Goal: Complete application form

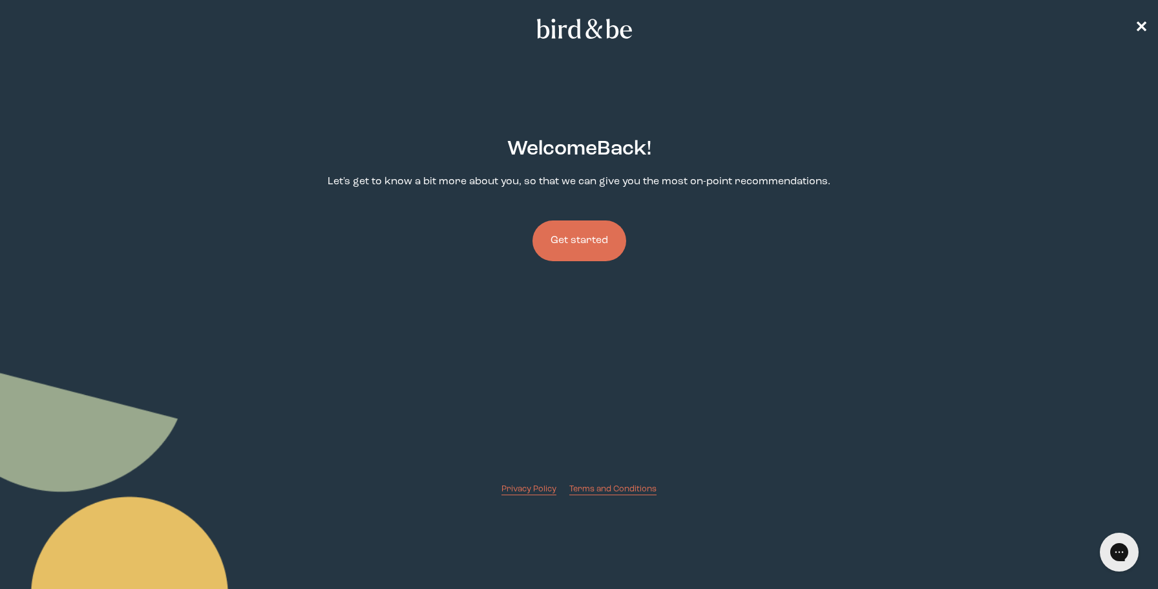
click at [567, 237] on button "Get started" at bounding box center [580, 240] width 94 height 41
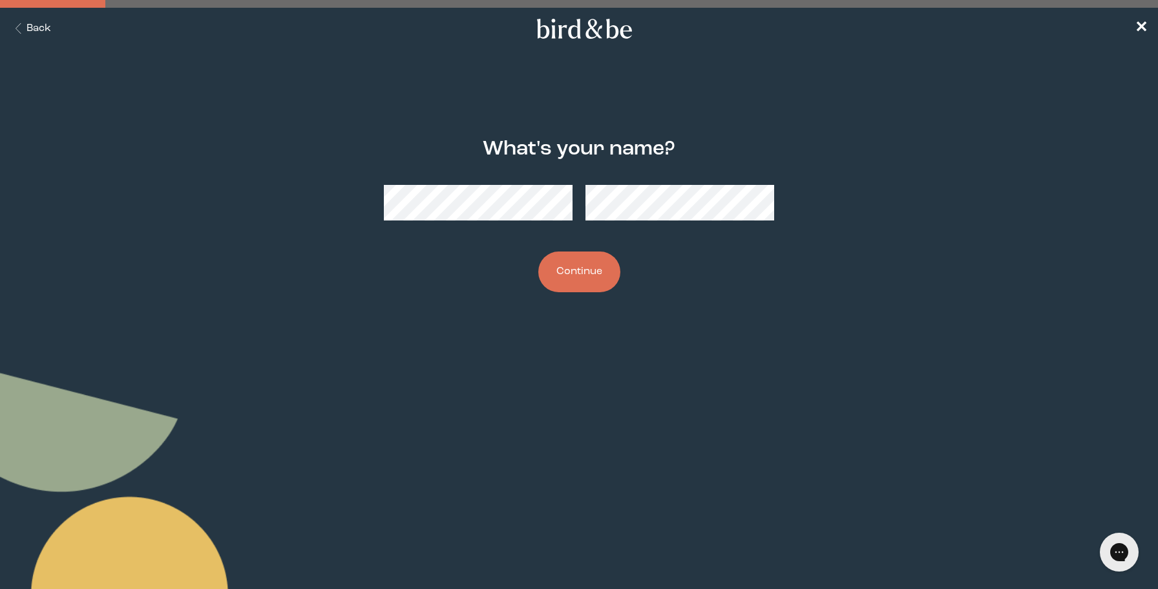
click at [573, 284] on button "Continue" at bounding box center [579, 271] width 82 height 41
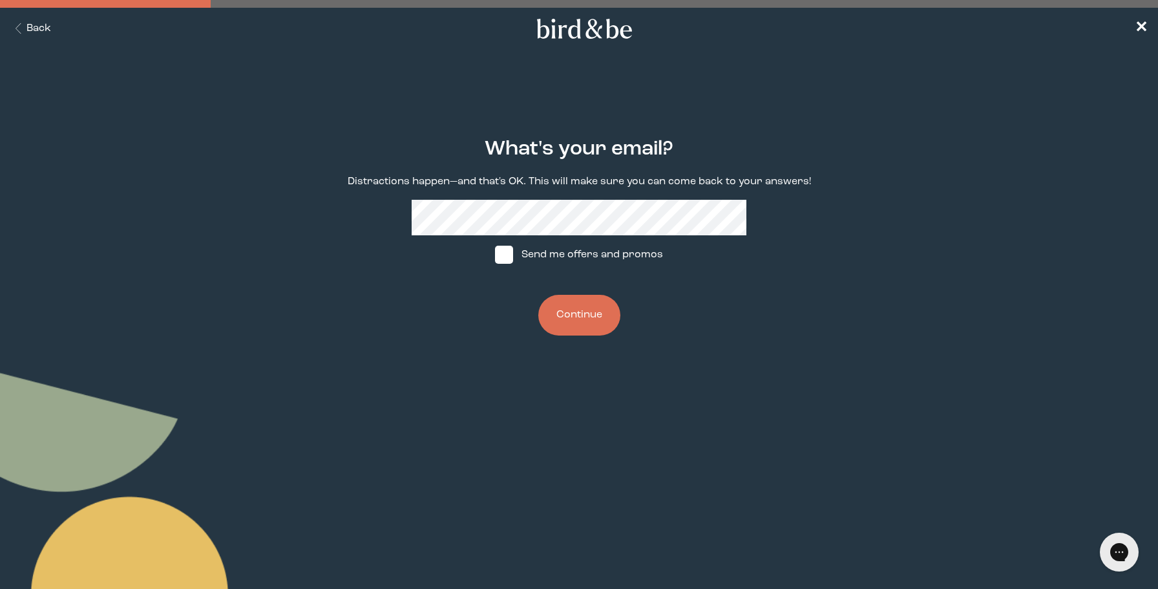
click at [575, 321] on button "Continue" at bounding box center [579, 315] width 82 height 41
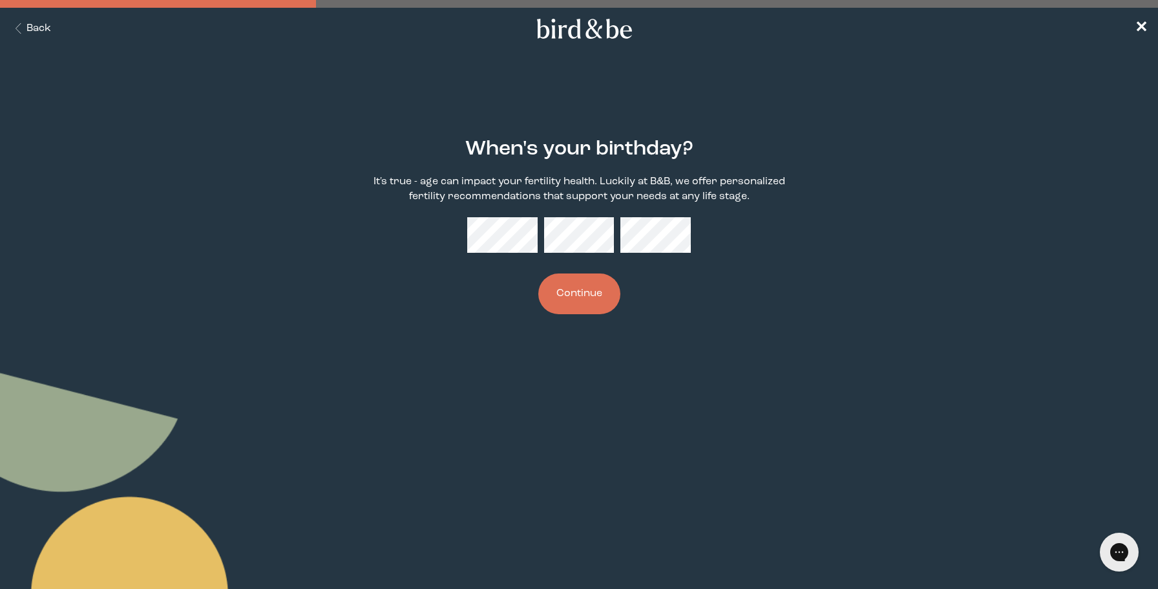
click at [591, 302] on button "Continue" at bounding box center [579, 293] width 82 height 41
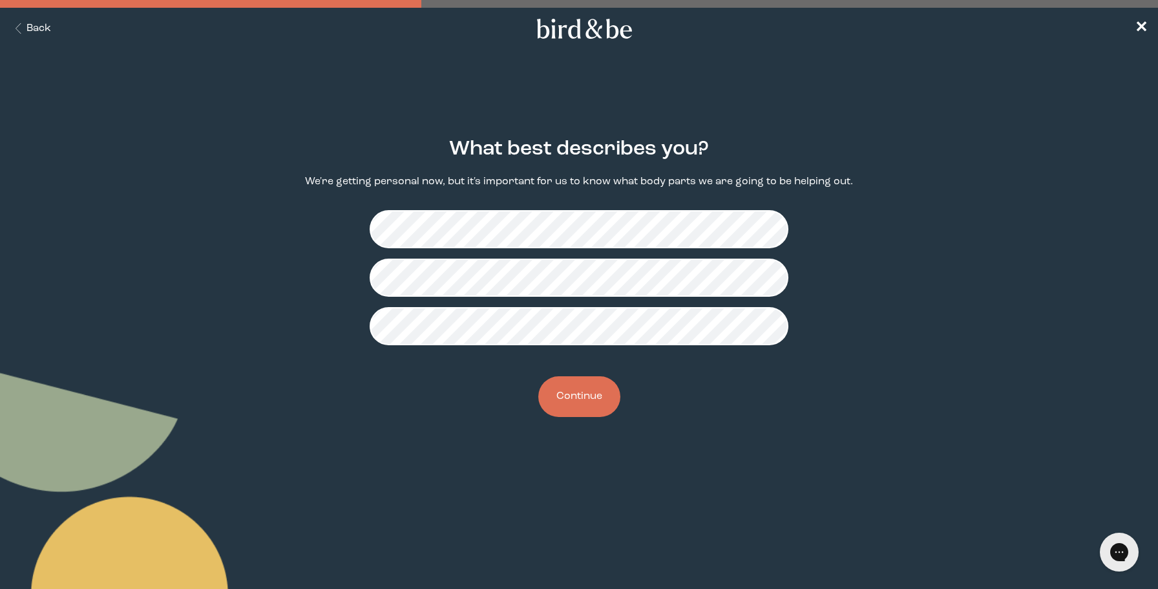
click at [589, 412] on button "Continue" at bounding box center [579, 396] width 82 height 41
click at [597, 400] on button "Continue" at bounding box center [579, 396] width 82 height 41
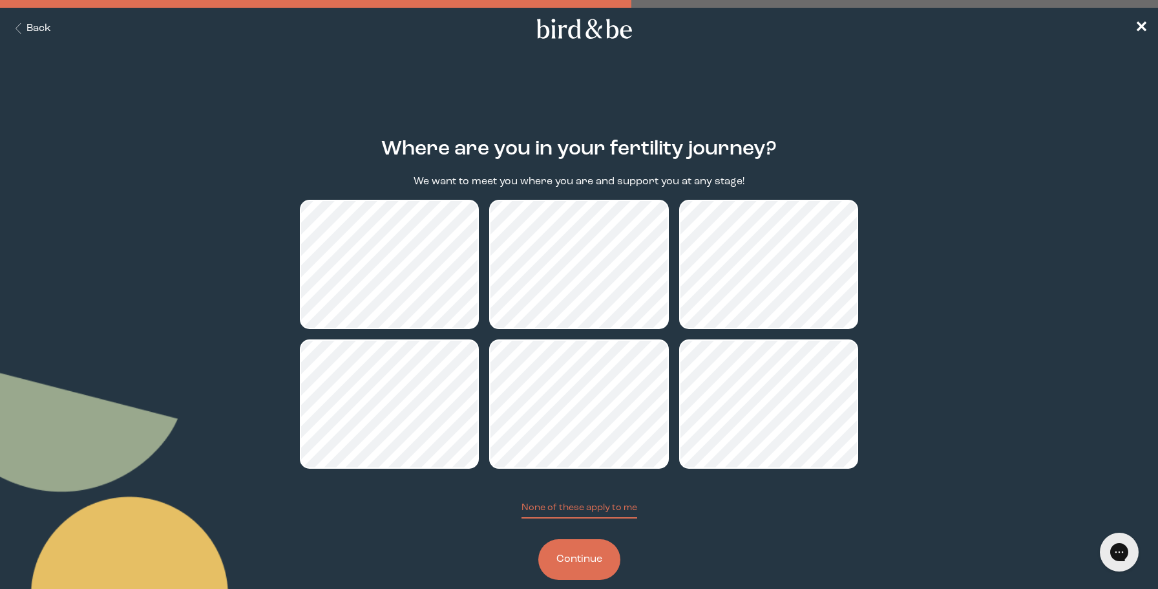
scroll to position [23, 0]
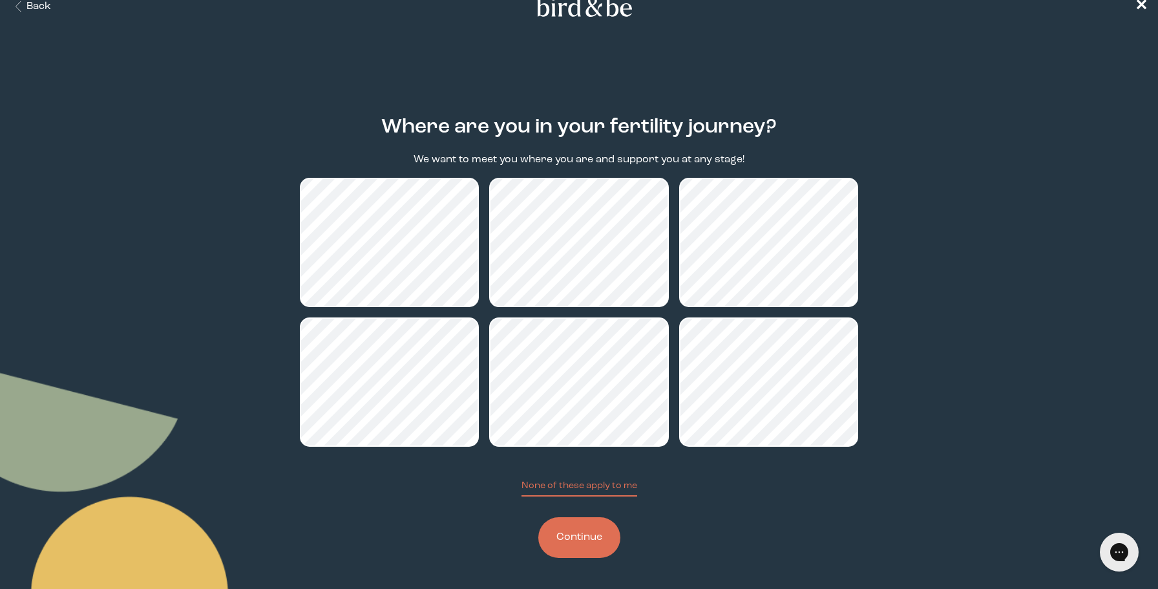
click at [576, 541] on button "Continue" at bounding box center [579, 537] width 82 height 41
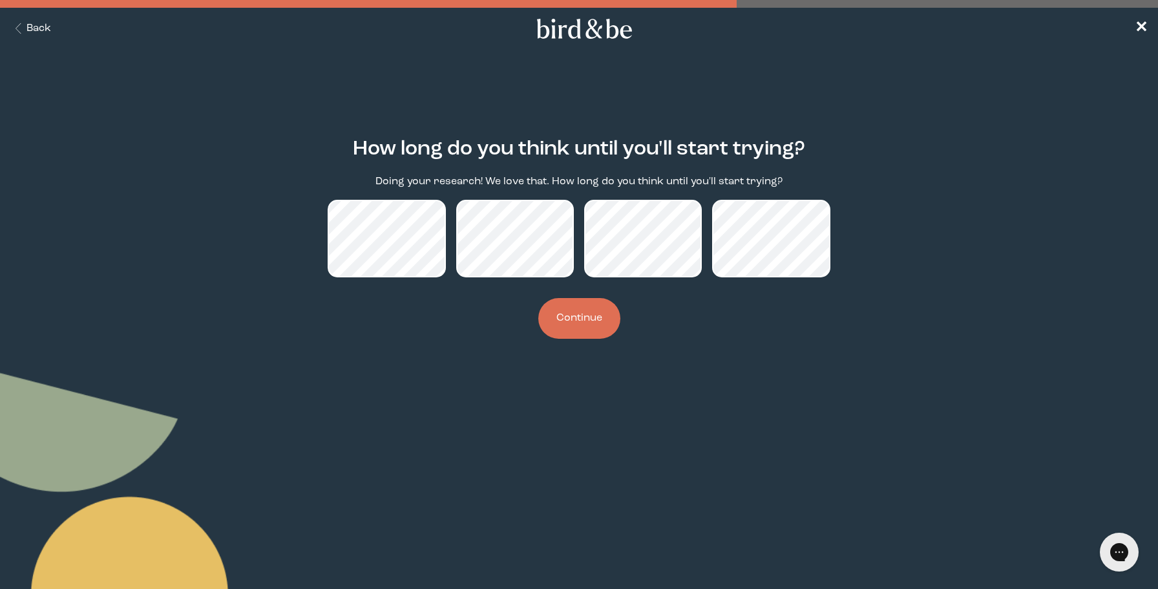
click at [582, 326] on button "Continue" at bounding box center [579, 318] width 82 height 41
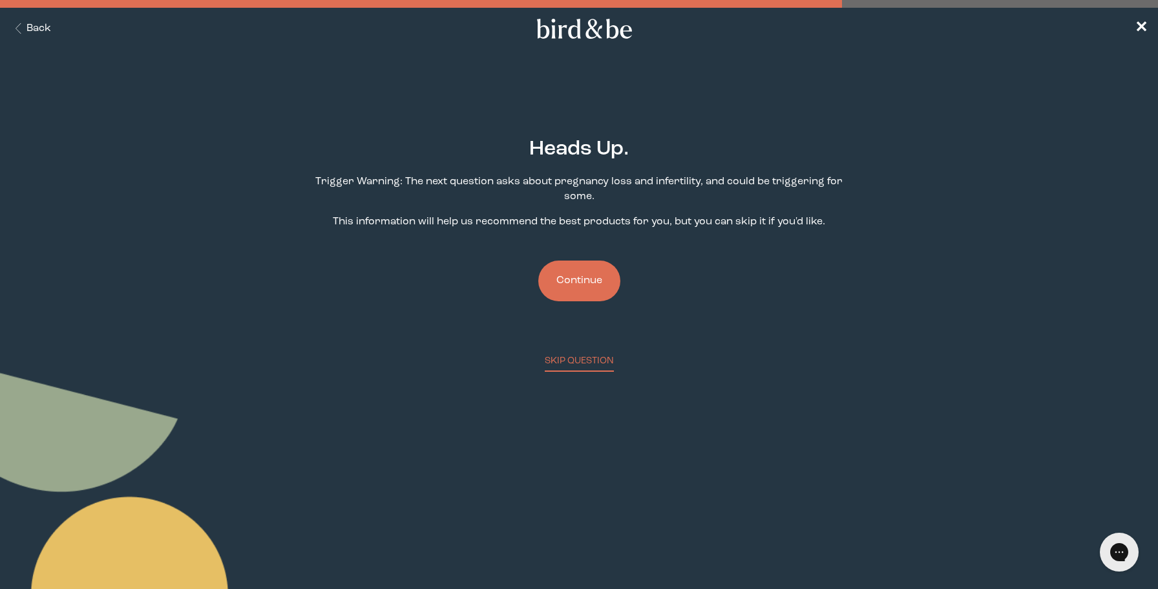
click at [572, 269] on button "Continue" at bounding box center [579, 280] width 82 height 41
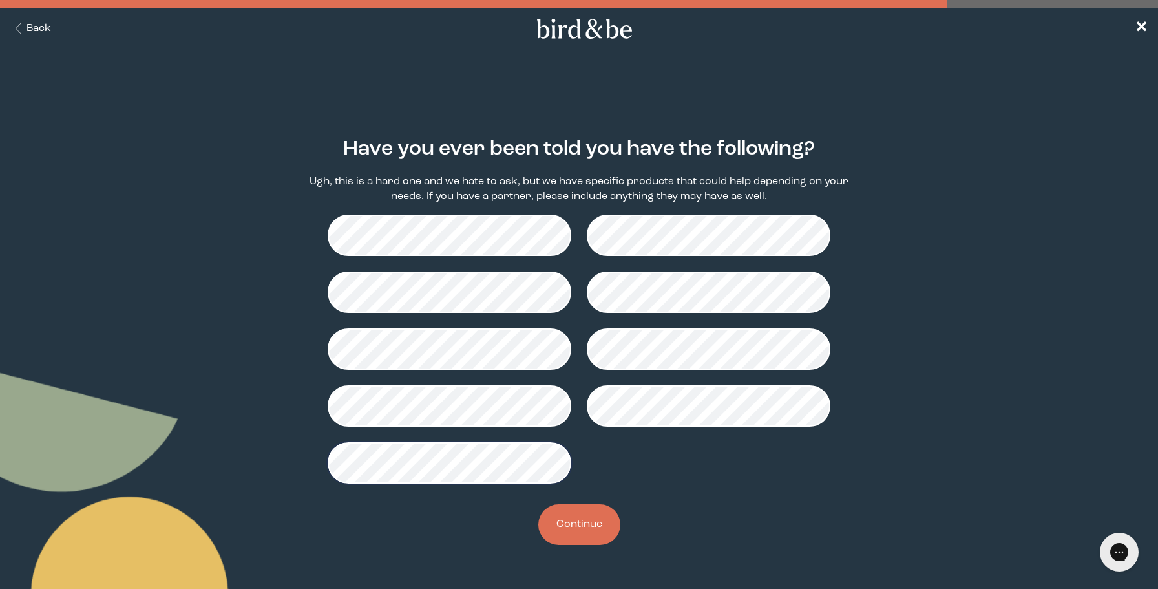
click at [578, 520] on button "Continue" at bounding box center [579, 524] width 82 height 41
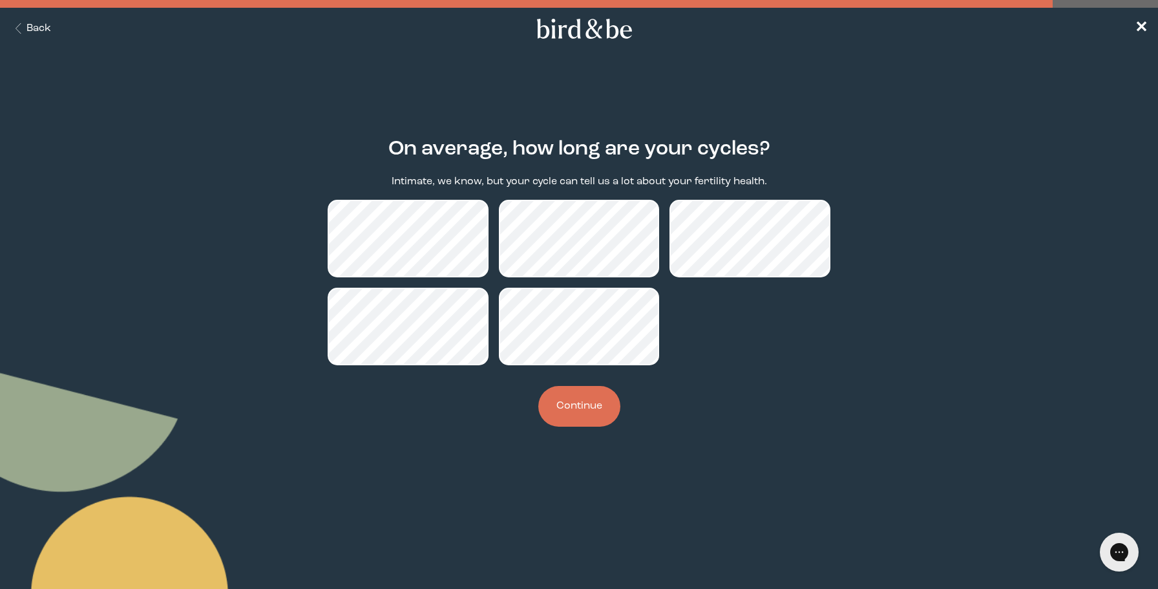
click at [573, 410] on button "Continue" at bounding box center [579, 406] width 82 height 41
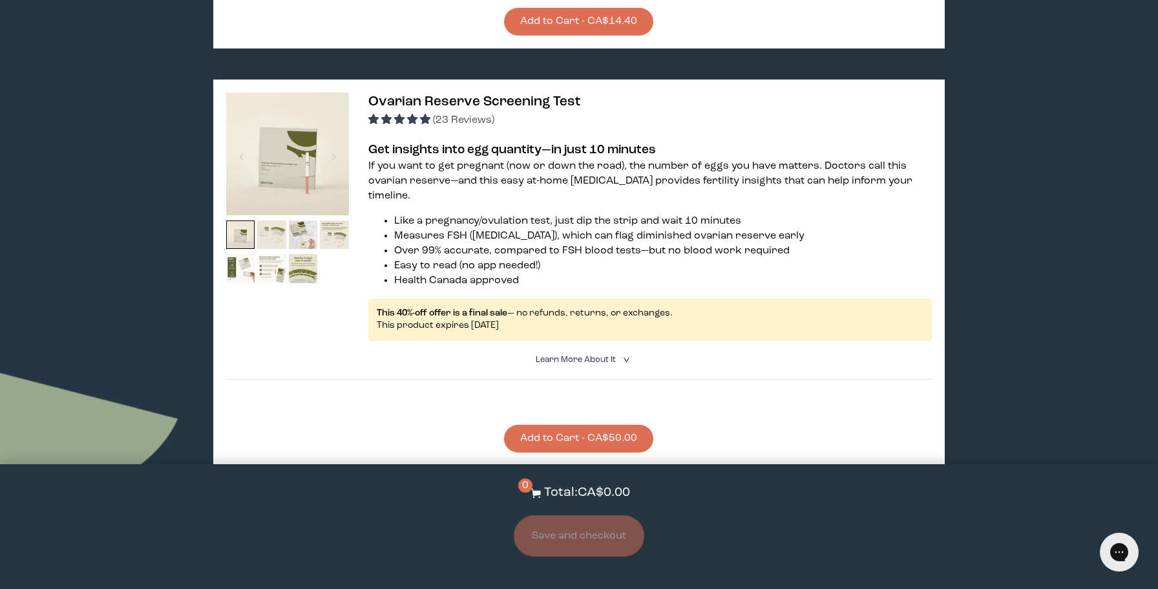
scroll to position [1176, 0]
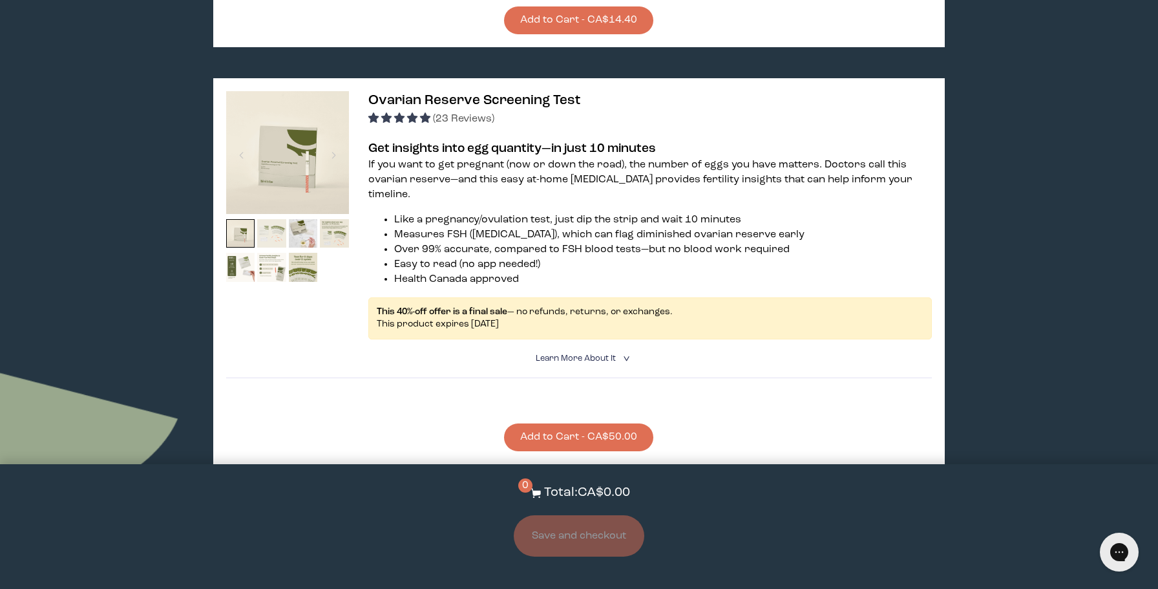
click at [267, 233] on img at bounding box center [271, 233] width 29 height 29
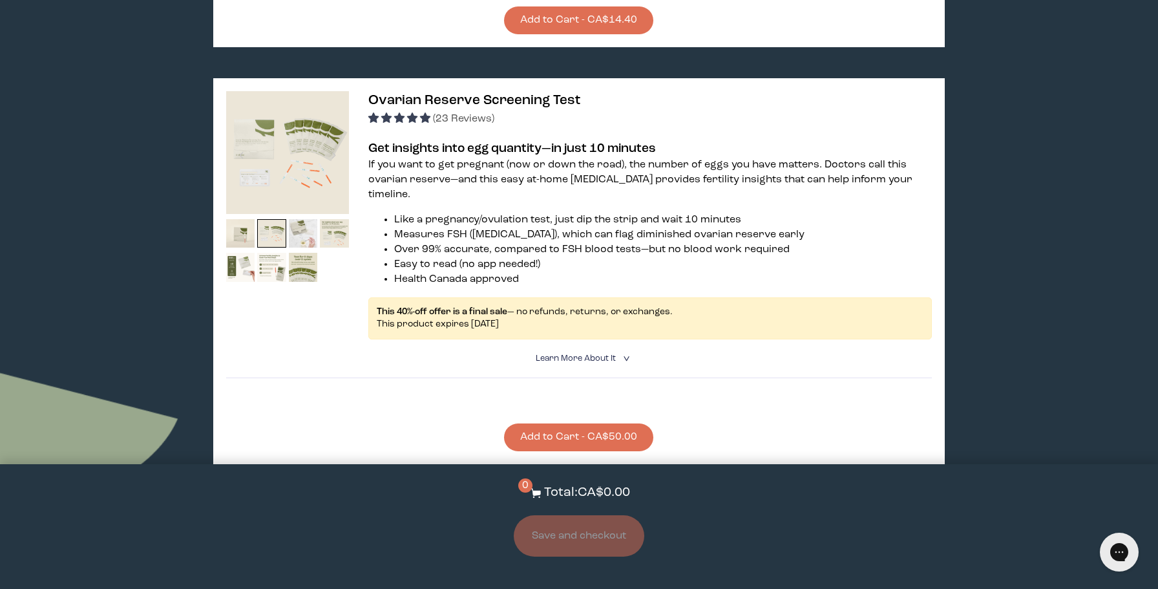
click at [295, 233] on img at bounding box center [303, 233] width 29 height 29
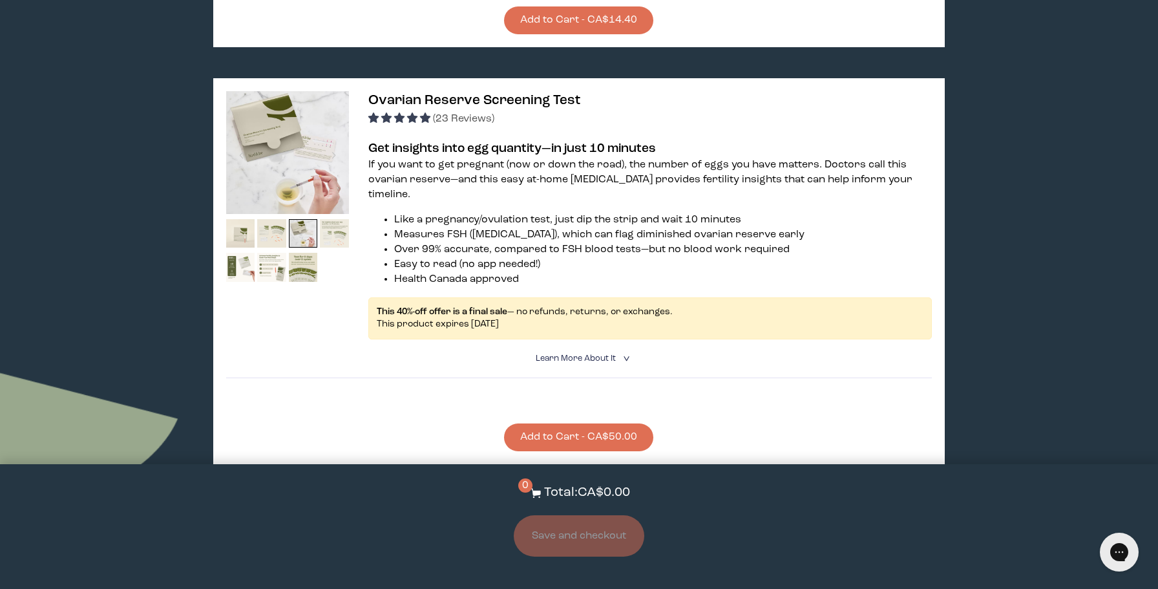
click at [331, 234] on img at bounding box center [334, 233] width 29 height 29
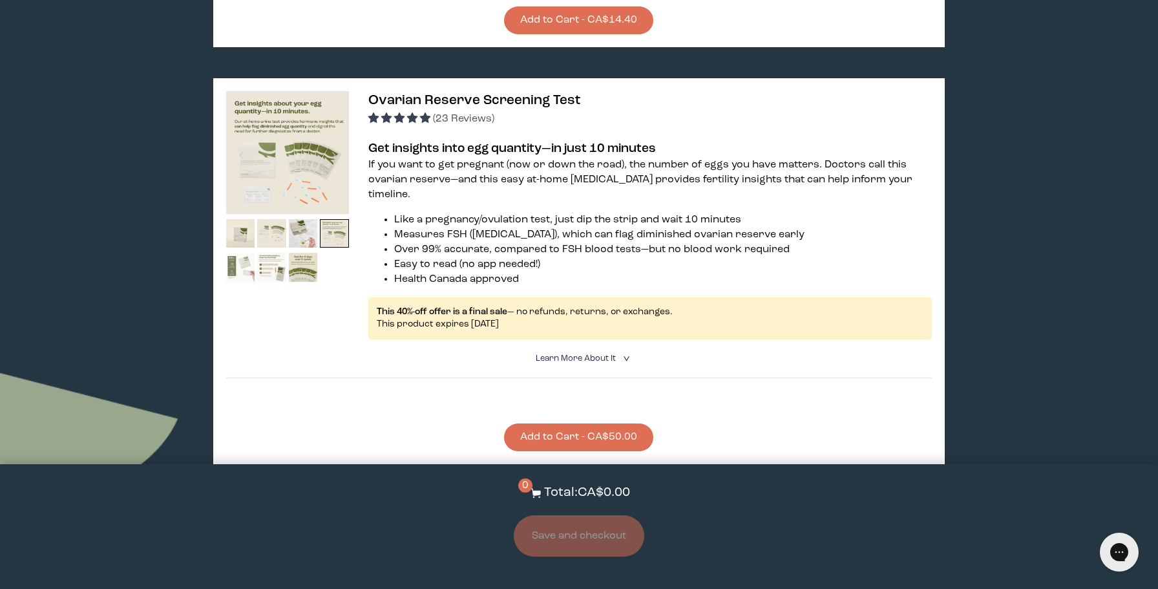
click at [245, 266] on img at bounding box center [240, 267] width 29 height 29
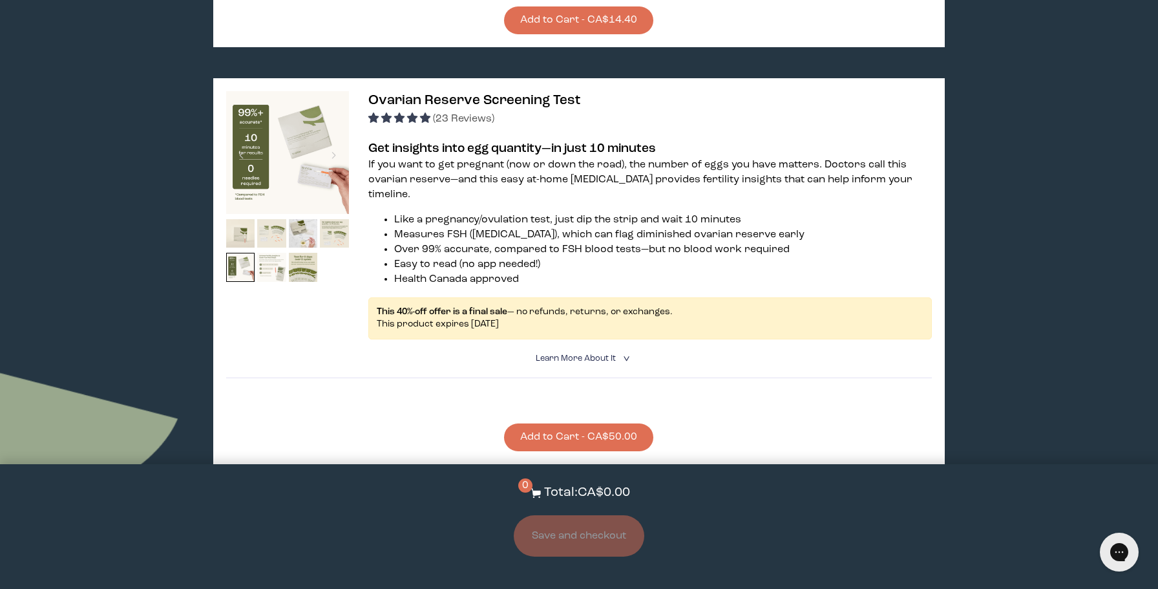
click at [274, 263] on img at bounding box center [271, 267] width 29 height 29
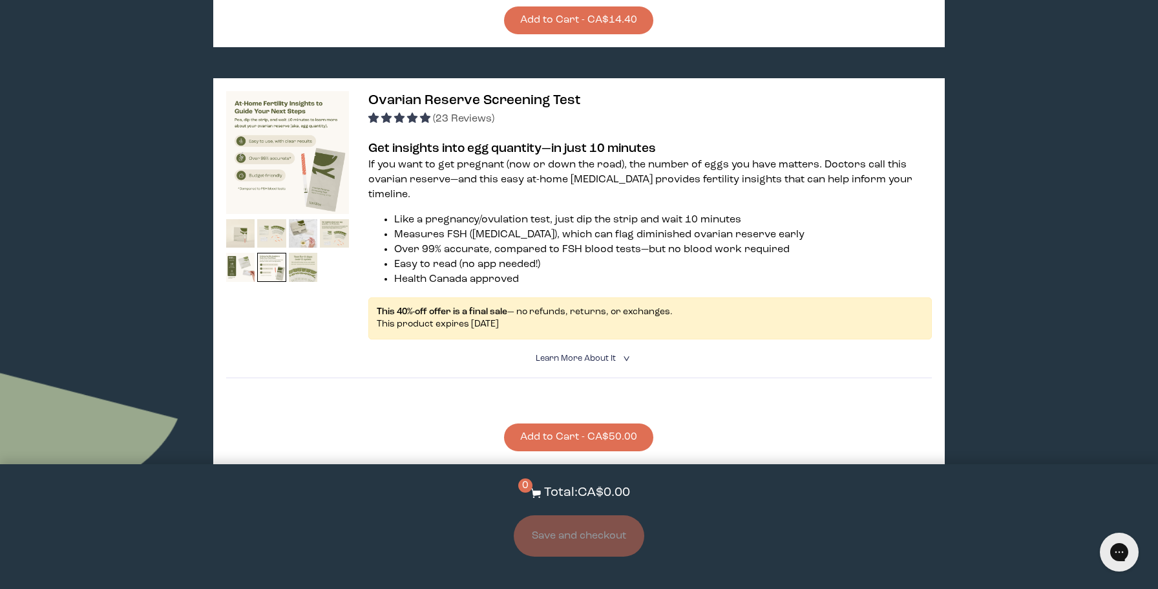
click at [301, 261] on img at bounding box center [303, 267] width 29 height 29
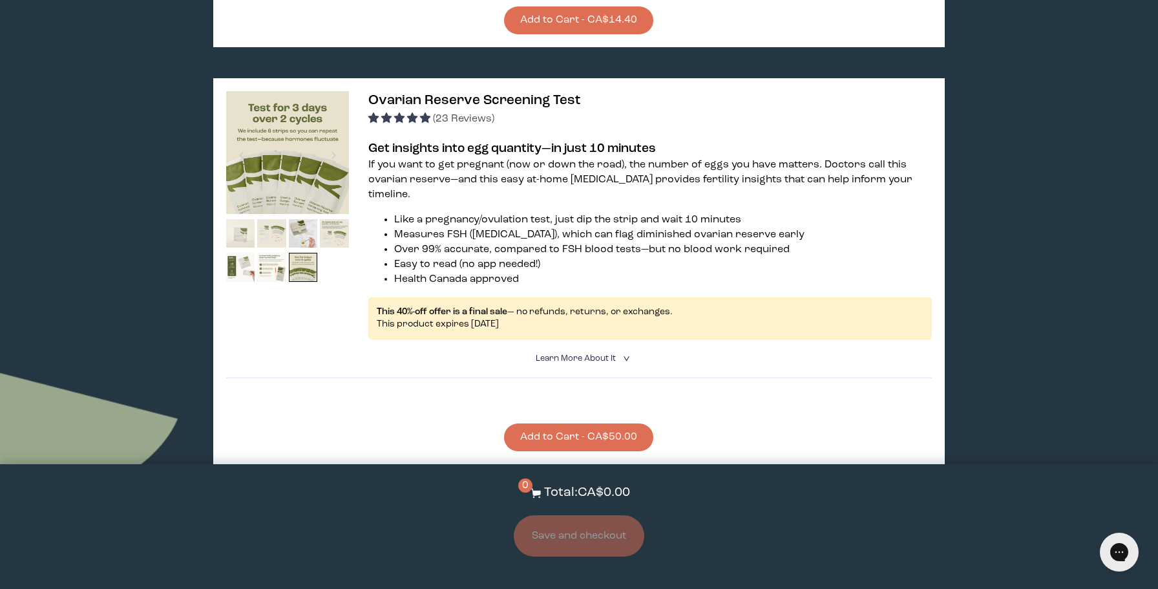
click at [242, 234] on img at bounding box center [240, 233] width 29 height 29
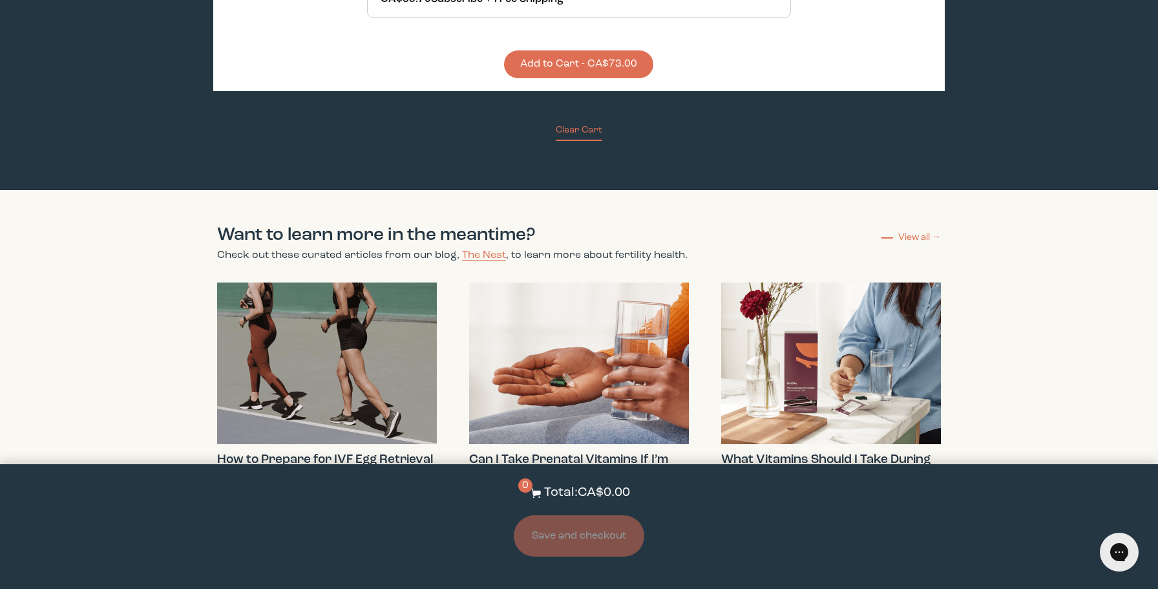
scroll to position [3041, 0]
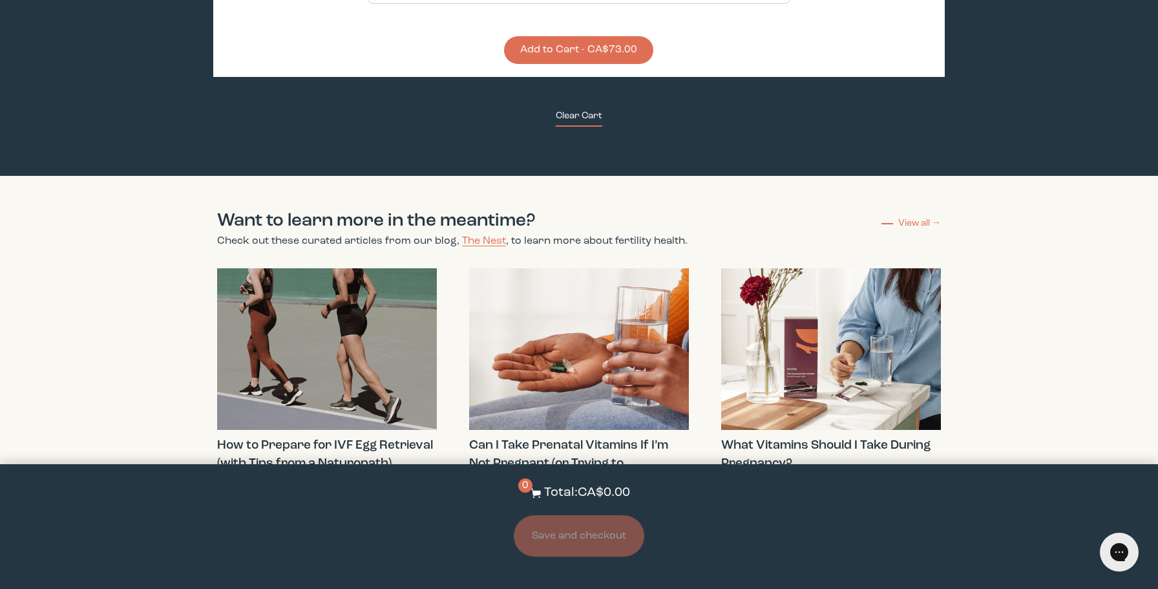
click at [574, 109] on button "Clear Cart" at bounding box center [579, 117] width 47 height 17
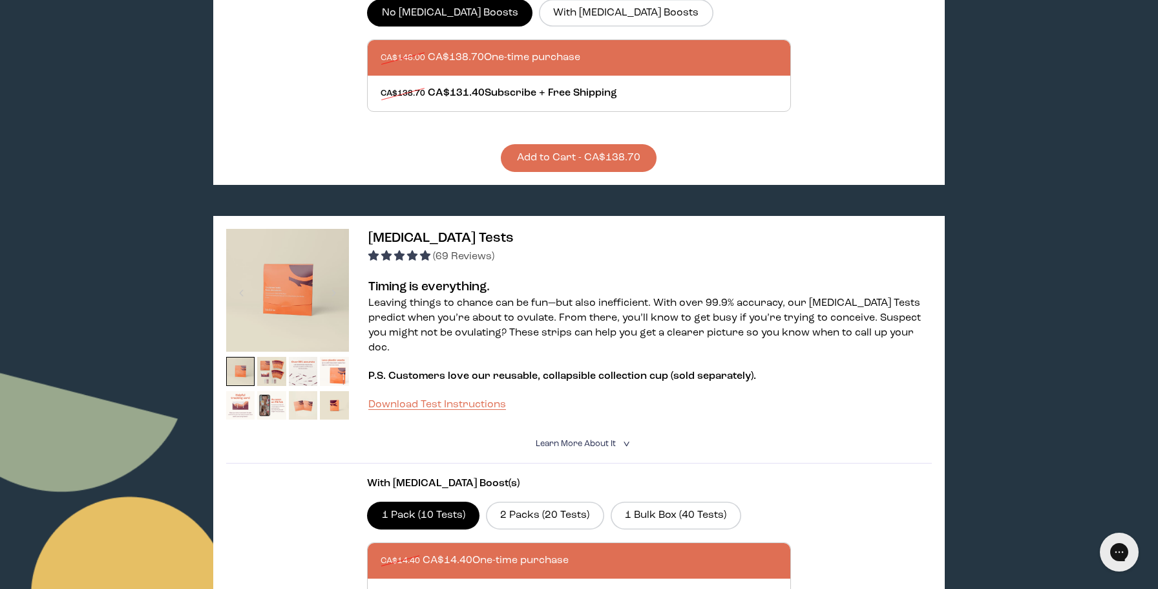
scroll to position [0, 0]
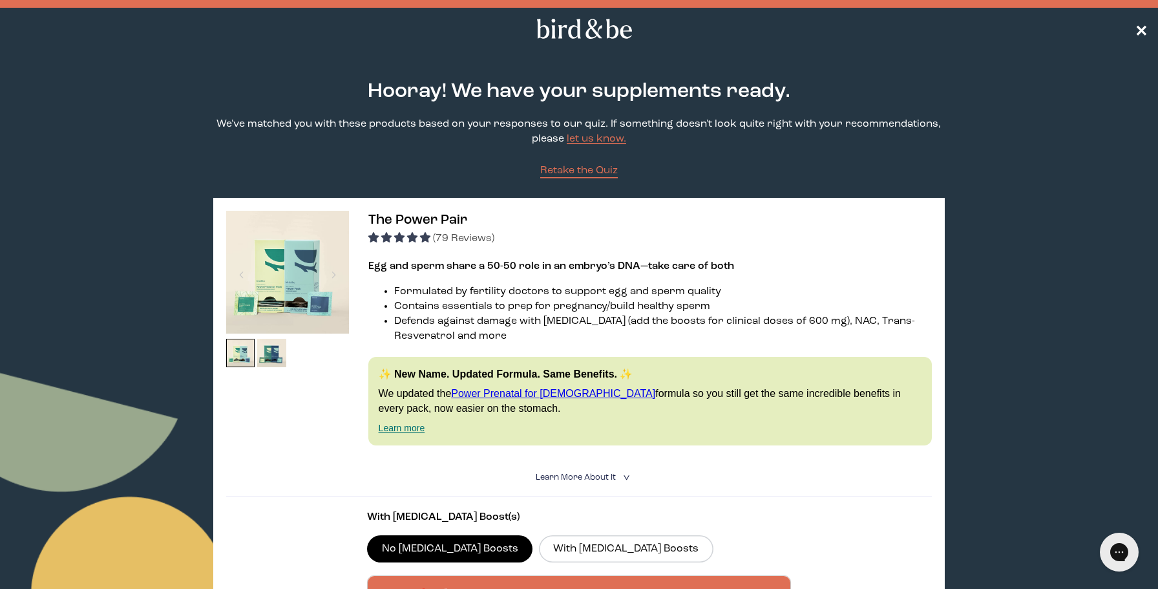
click at [1140, 25] on span "✕" at bounding box center [1141, 29] width 13 height 16
